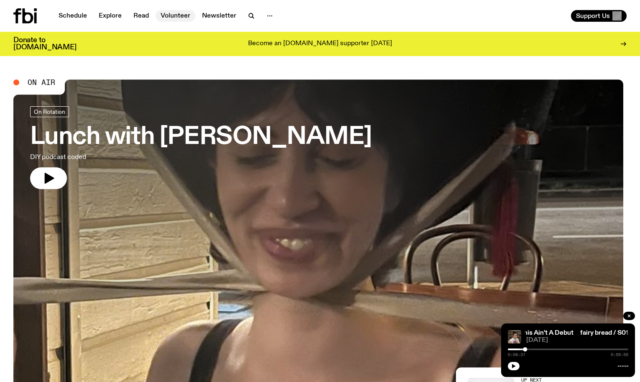
click at [175, 14] on link "Volunteer" at bounding box center [176, 16] width 40 height 12
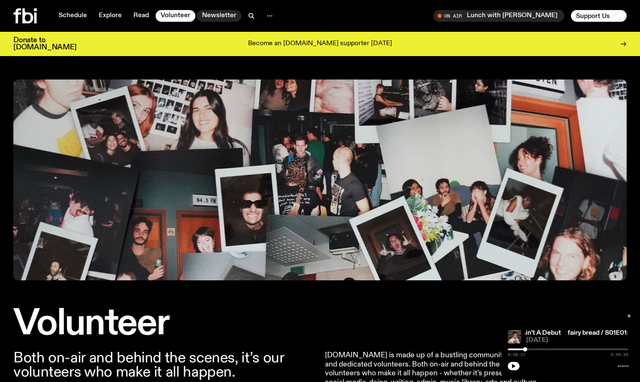
click at [208, 17] on link "Newsletter" at bounding box center [219, 16] width 44 height 12
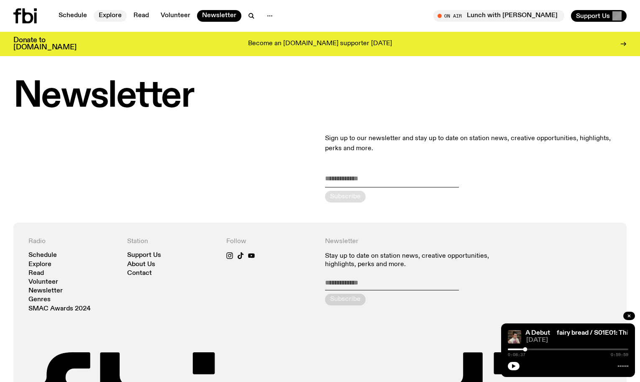
click at [109, 21] on link "Explore" at bounding box center [110, 16] width 33 height 12
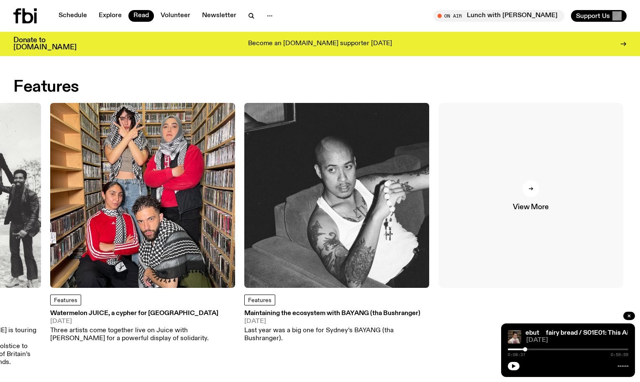
click at [559, 178] on link "View More" at bounding box center [530, 195] width 185 height 185
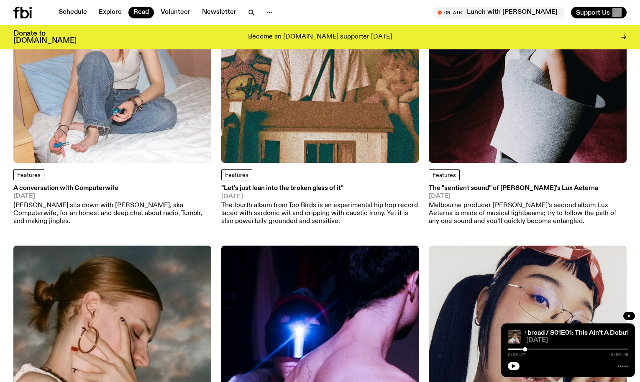
scroll to position [1633, 0]
